Goal: Transaction & Acquisition: Subscribe to service/newsletter

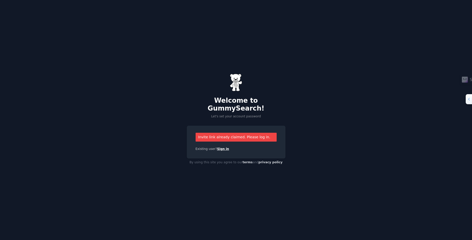
click at [219, 147] on link "Sign in" at bounding box center [223, 149] width 12 height 4
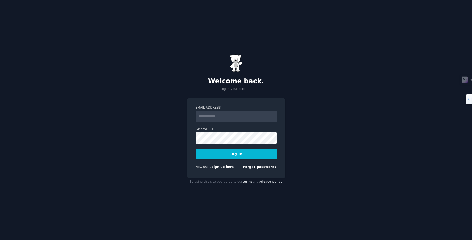
click at [240, 118] on input "Email Address" at bounding box center [236, 116] width 81 height 11
type input "**********"
click at [241, 155] on button "Log In" at bounding box center [236, 154] width 81 height 11
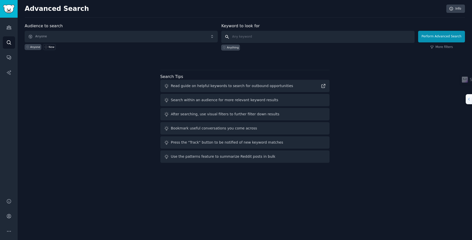
click at [311, 32] on input "text" at bounding box center [317, 37] width 193 height 12
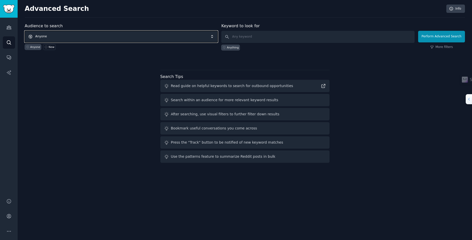
click at [167, 37] on span "Anyone" at bounding box center [121, 37] width 193 height 12
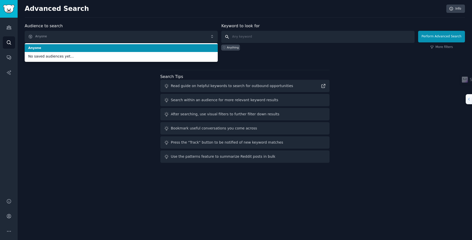
click at [276, 37] on input "text" at bounding box center [317, 37] width 193 height 12
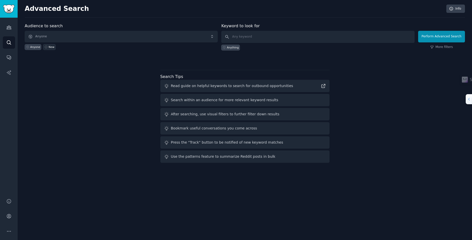
click at [51, 47] on div "New" at bounding box center [52, 47] width 6 height 4
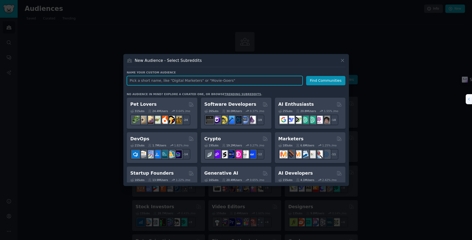
click at [210, 82] on input "text" at bounding box center [215, 80] width 176 height 9
type input "crm"
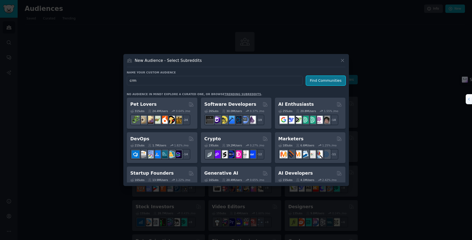
click at [321, 82] on button "Find Communities" at bounding box center [325, 80] width 39 height 9
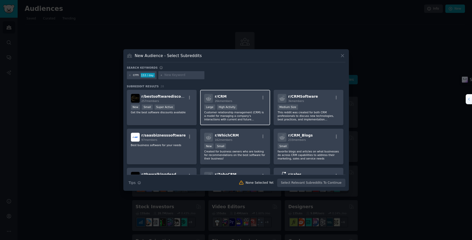
click at [256, 101] on div "r/ CRM 26k members" at bounding box center [235, 98] width 62 height 9
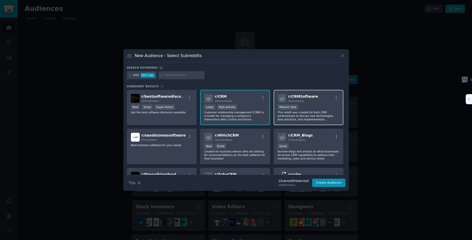
click at [324, 108] on div "1000 - 10,000 members Medium Size" at bounding box center [309, 107] width 62 height 6
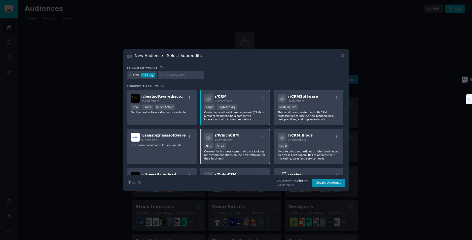
click at [242, 140] on div "r/ WhichCRM 162 members" at bounding box center [235, 137] width 62 height 9
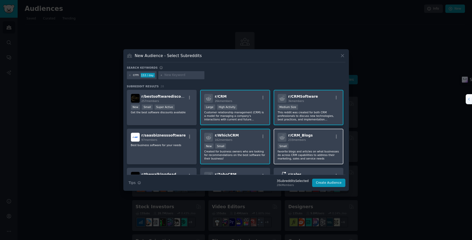
click at [332, 158] on p "favorite blogs and articles on what businesses do across CRM capabilities to ad…" at bounding box center [309, 154] width 62 height 11
click at [333, 180] on button "Create Audience" at bounding box center [328, 182] width 33 height 9
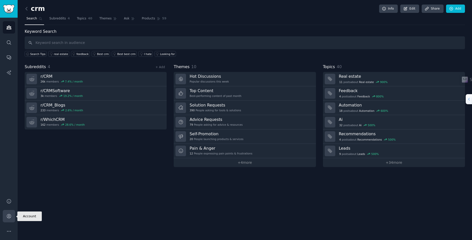
click at [8, 218] on icon "Sidebar" at bounding box center [8, 215] width 5 height 5
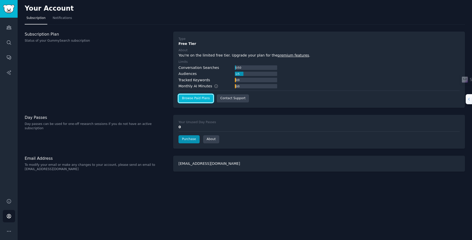
click at [203, 99] on link "Browse Paid Plans" at bounding box center [196, 98] width 35 height 8
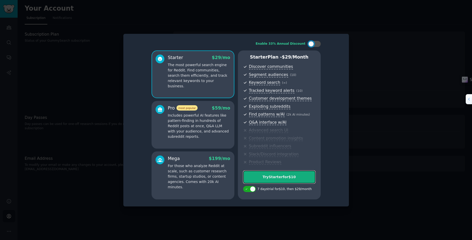
click at [279, 179] on div "Try Starter for $10" at bounding box center [280, 176] width 72 height 5
